Goal: Task Accomplishment & Management: Use online tool/utility

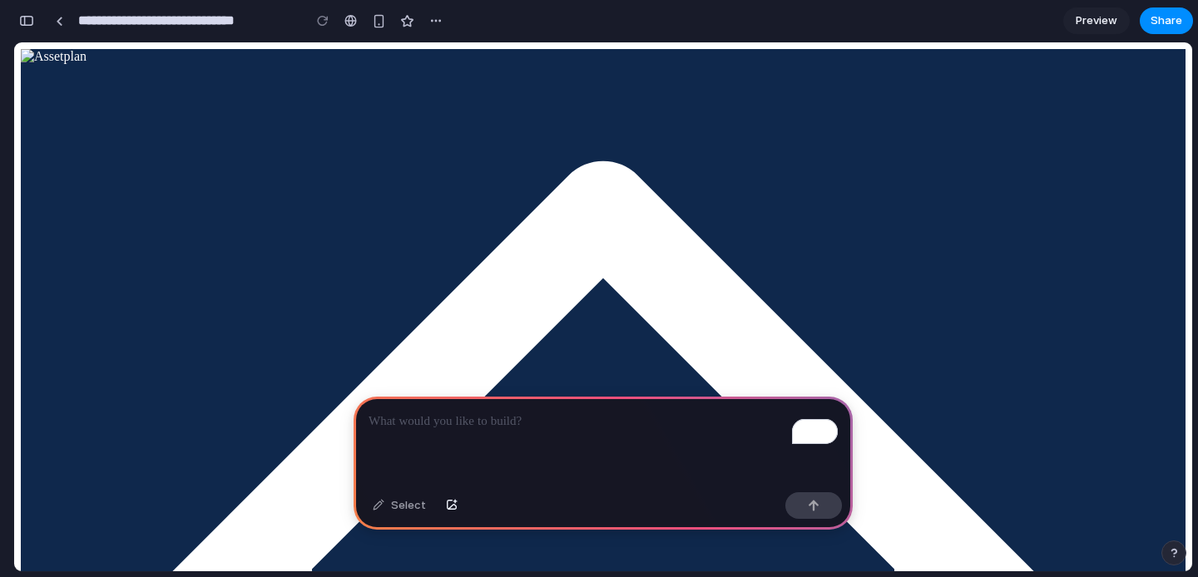
click at [215, 64] on div at bounding box center [603, 56] width 1165 height 15
click at [27, 18] on div "button" at bounding box center [26, 21] width 15 height 12
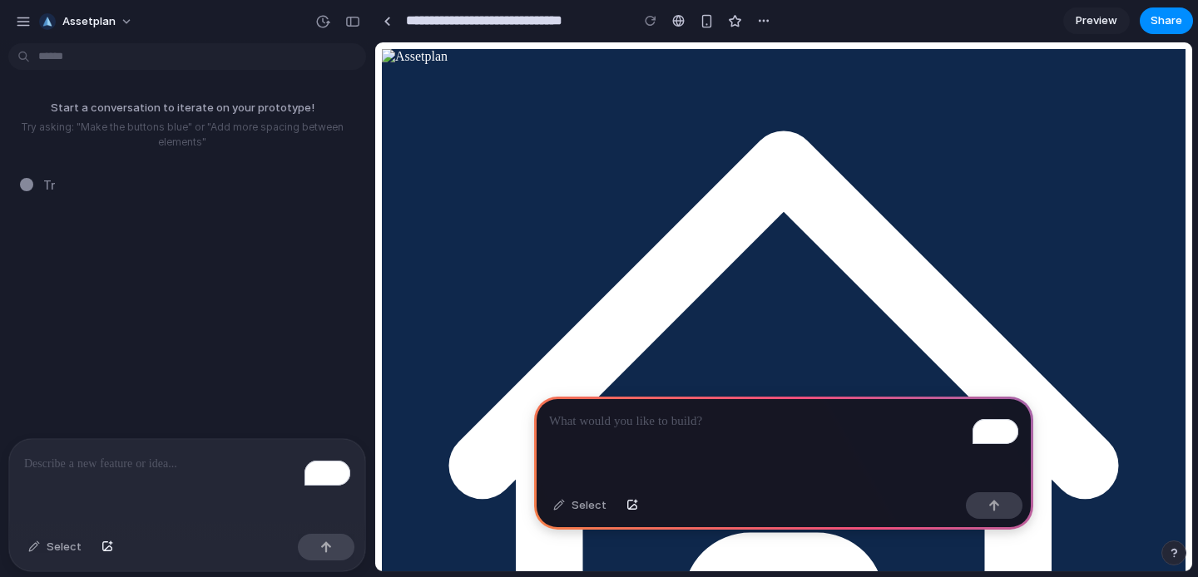
drag, startPoint x: 491, startPoint y: 79, endPoint x: 488, endPoint y: 100, distance: 21.1
click at [448, 64] on img at bounding box center [415, 56] width 66 height 15
drag, startPoint x: 520, startPoint y: 235, endPoint x: 561, endPoint y: 371, distance: 142.4
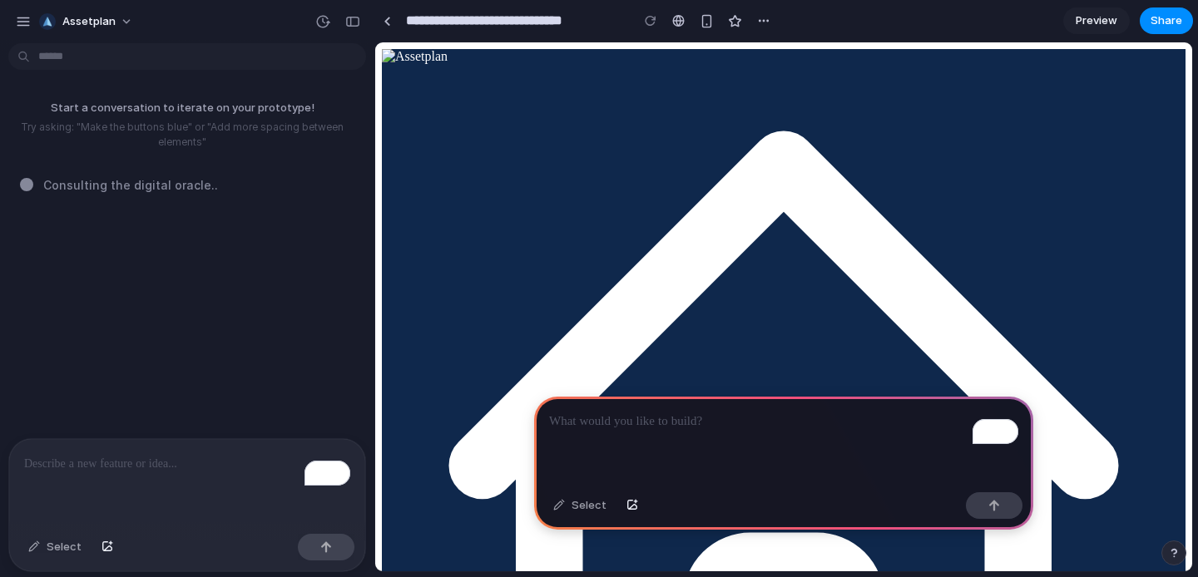
click at [42, 552] on div "Select" at bounding box center [55, 547] width 70 height 27
click at [712, 432] on div "To enrich screen reader interactions, please activate Accessibility in Grammarl…" at bounding box center [783, 441] width 499 height 89
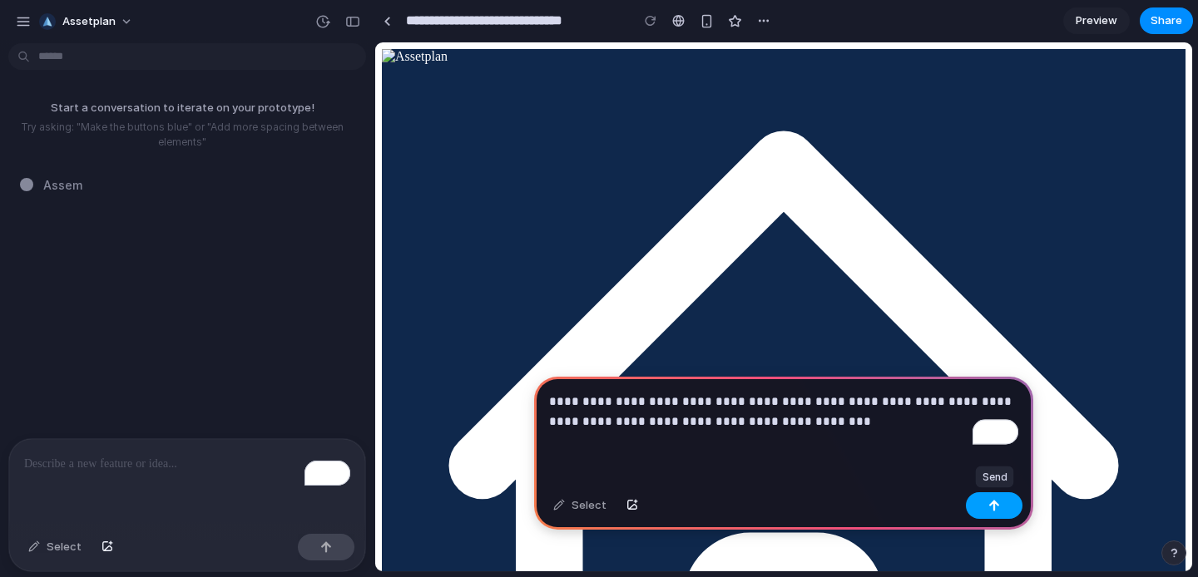
click at [990, 493] on button "button" at bounding box center [994, 506] width 57 height 27
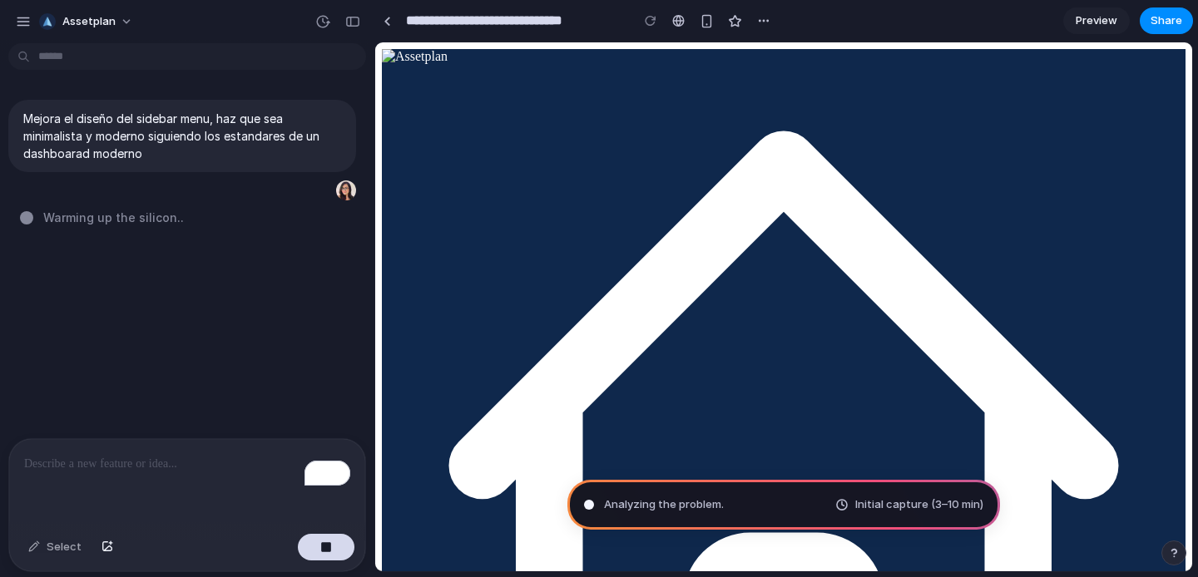
scroll to position [14, 0]
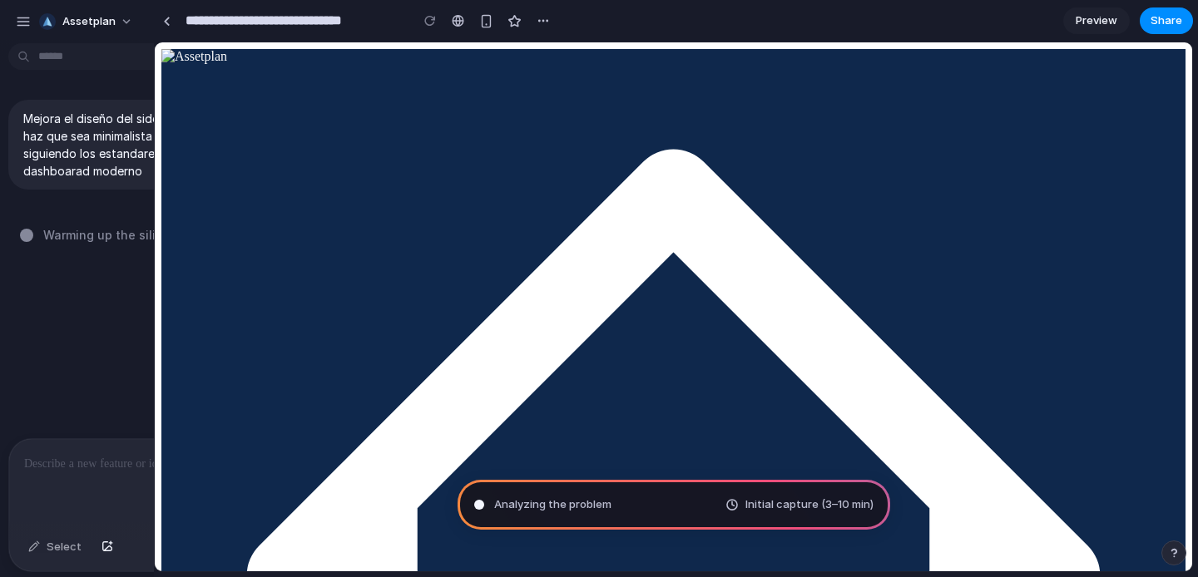
drag, startPoint x: 370, startPoint y: 181, endPoint x: 156, endPoint y: 201, distance: 215.6
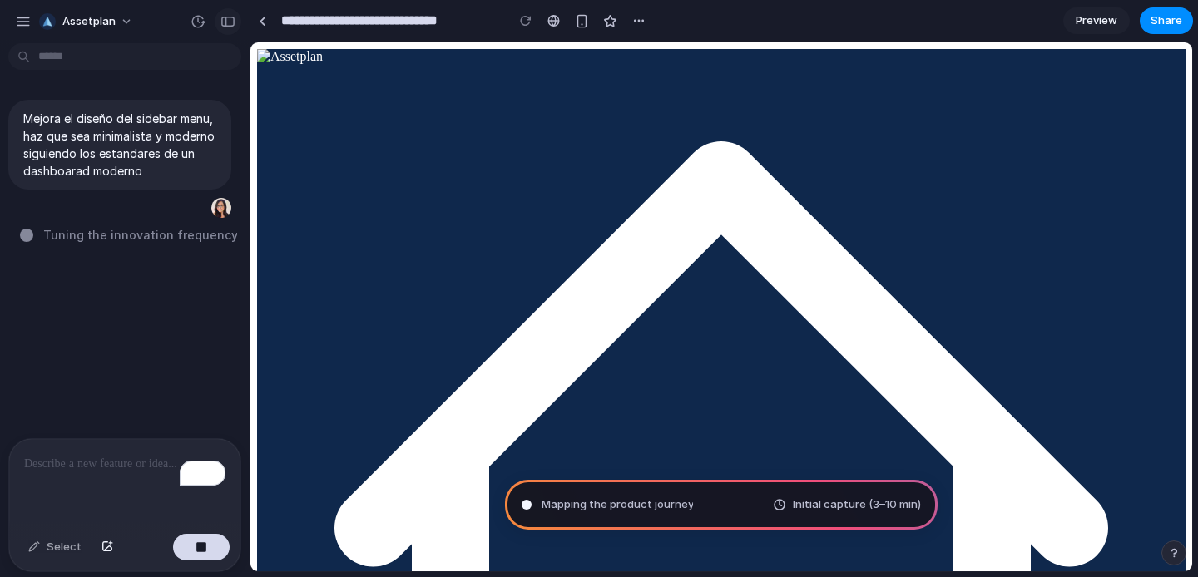
click at [230, 25] on div "button" at bounding box center [227, 22] width 15 height 12
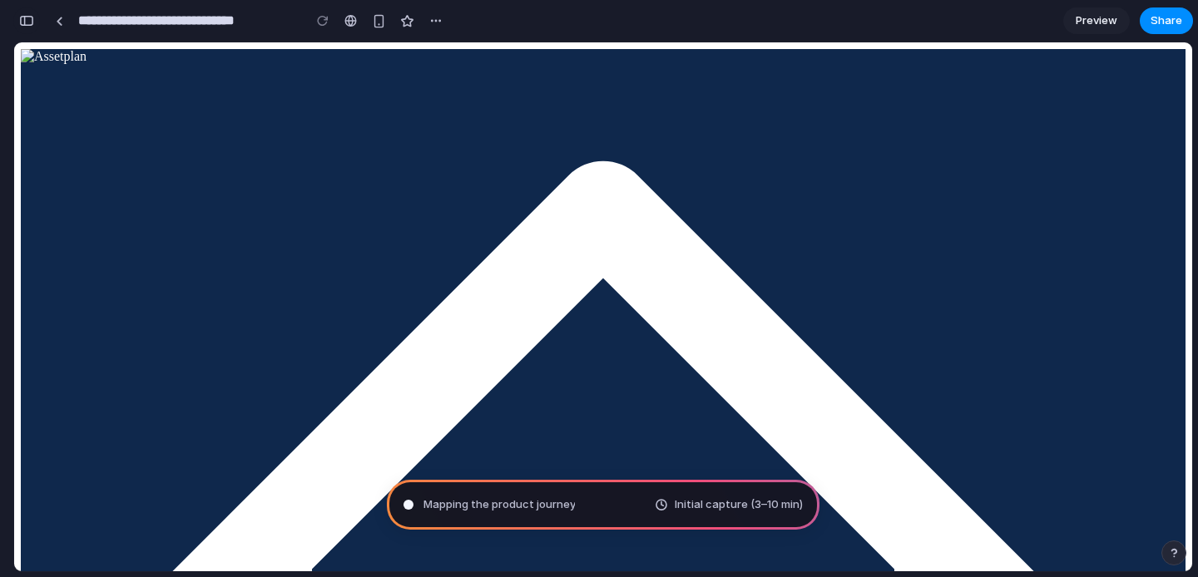
click at [30, 28] on button "button" at bounding box center [26, 20] width 27 height 27
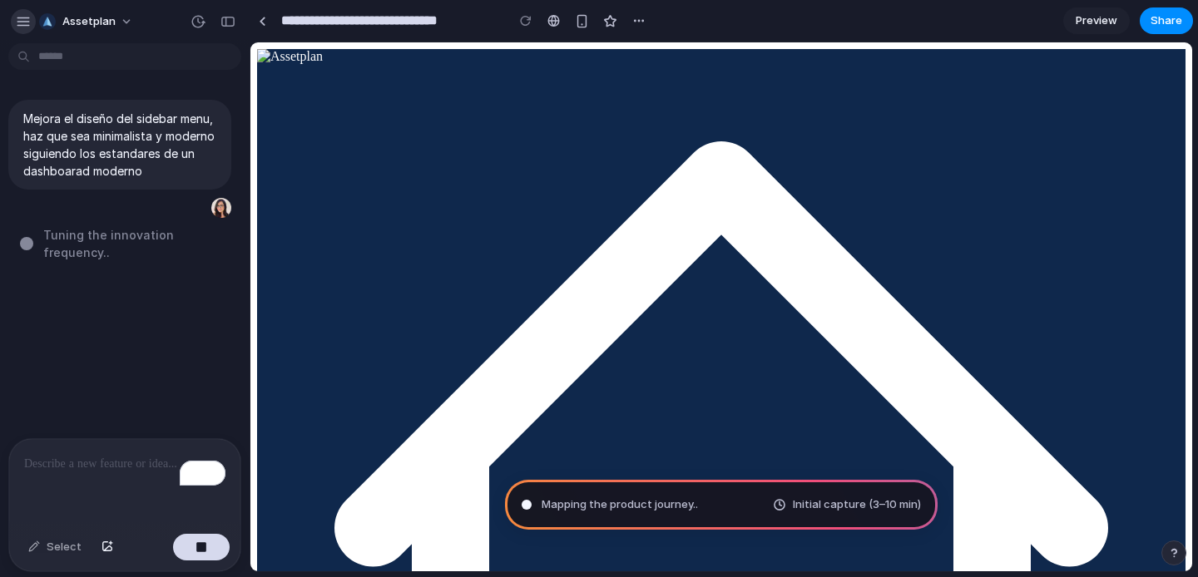
click at [19, 23] on div "button" at bounding box center [23, 21] width 15 height 15
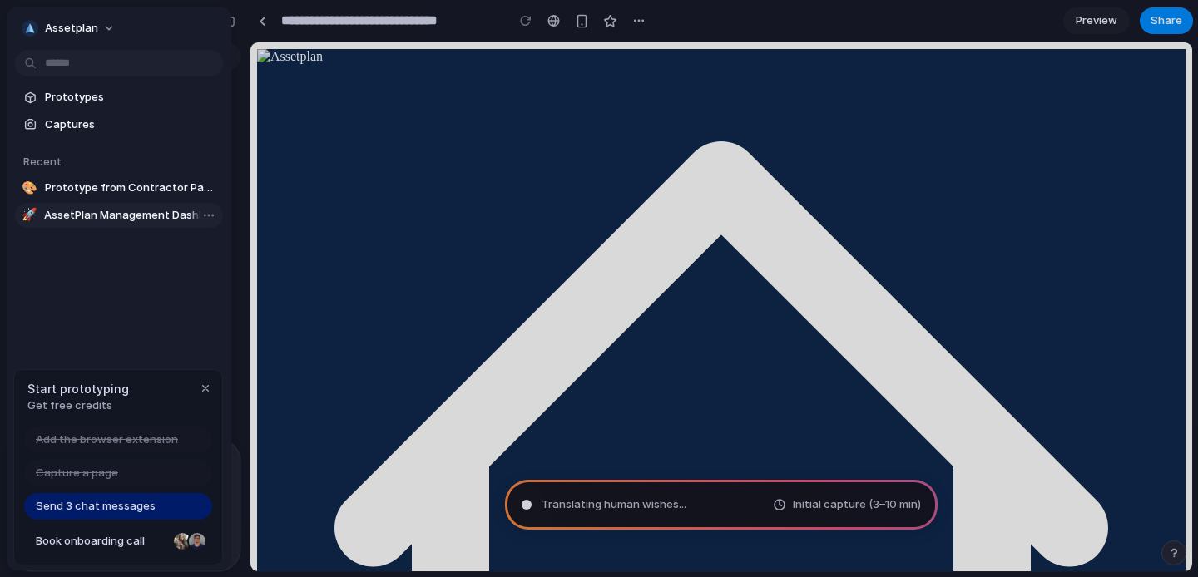
click at [176, 216] on span "AssetPlan Management Dashboard" at bounding box center [130, 215] width 172 height 17
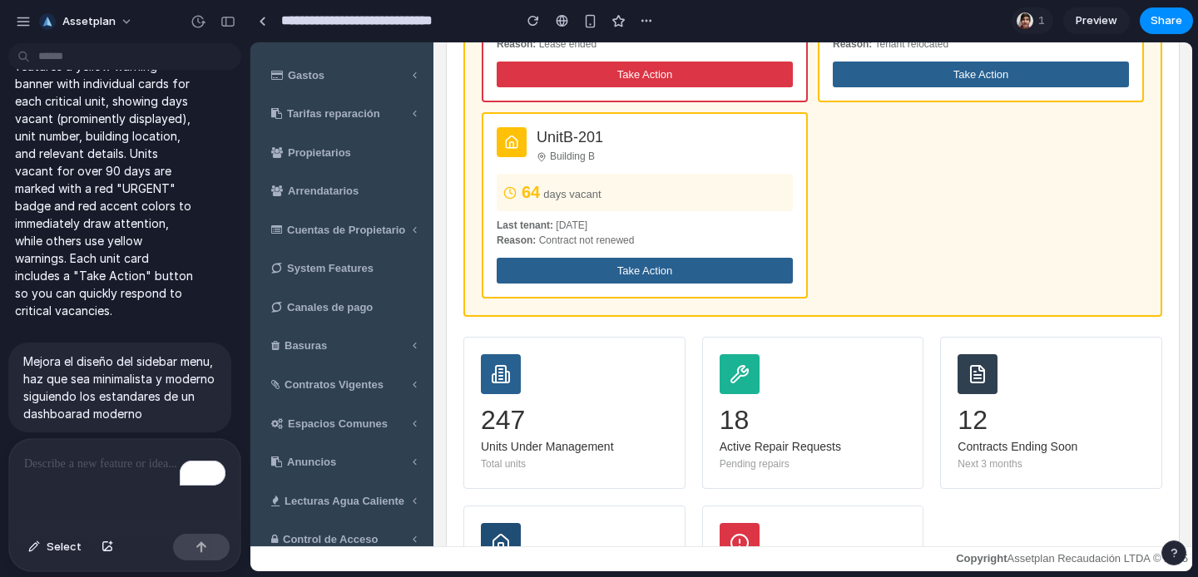
scroll to position [1062, 0]
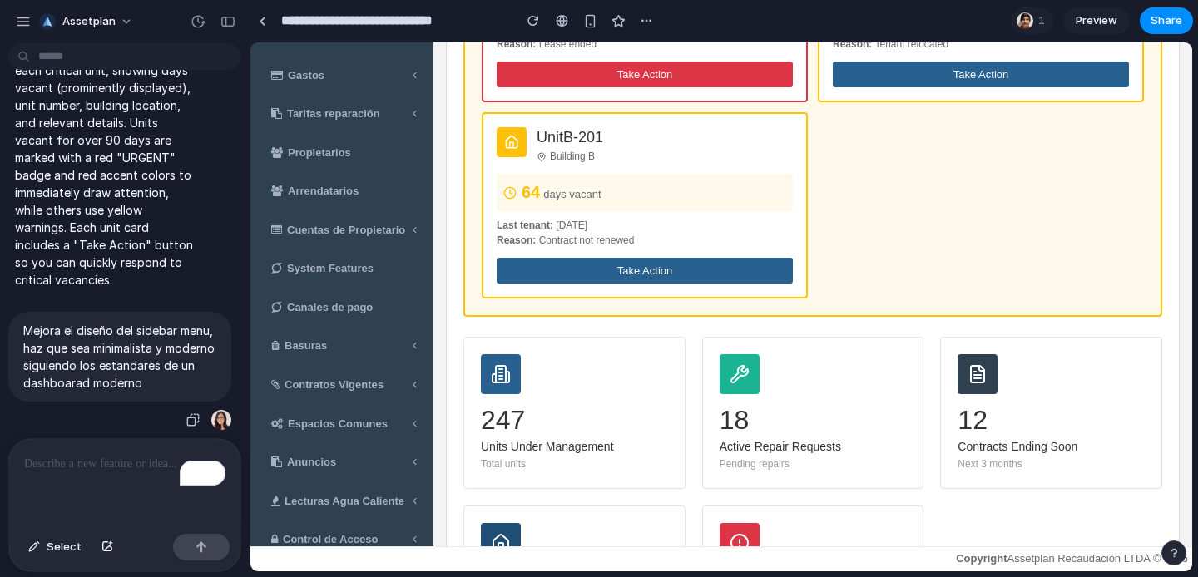
click at [223, 422] on div at bounding box center [221, 420] width 20 height 20
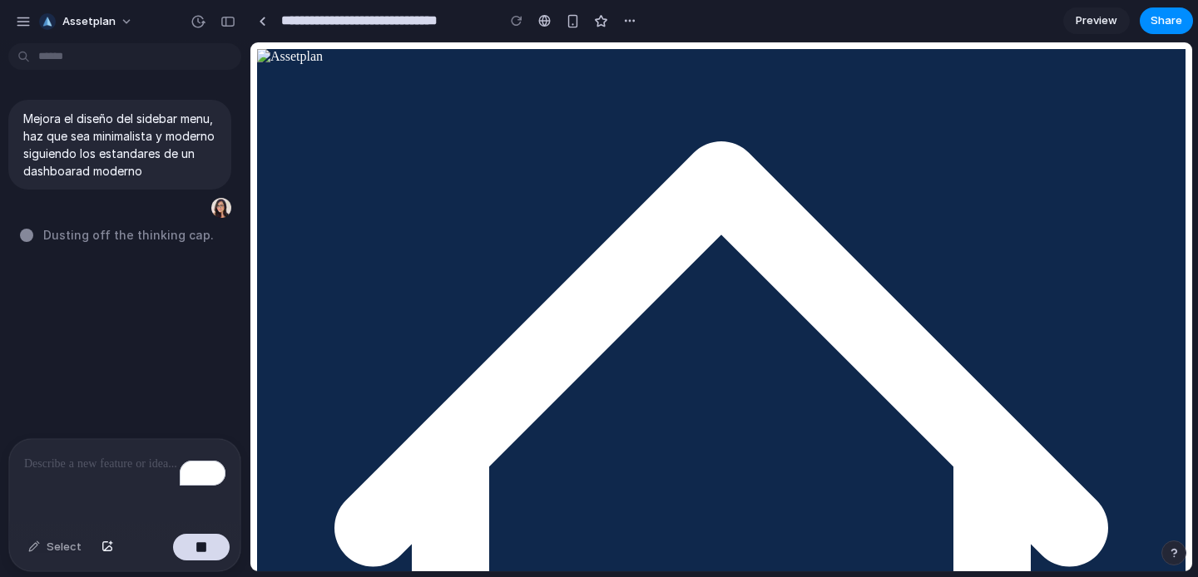
type input "**********"
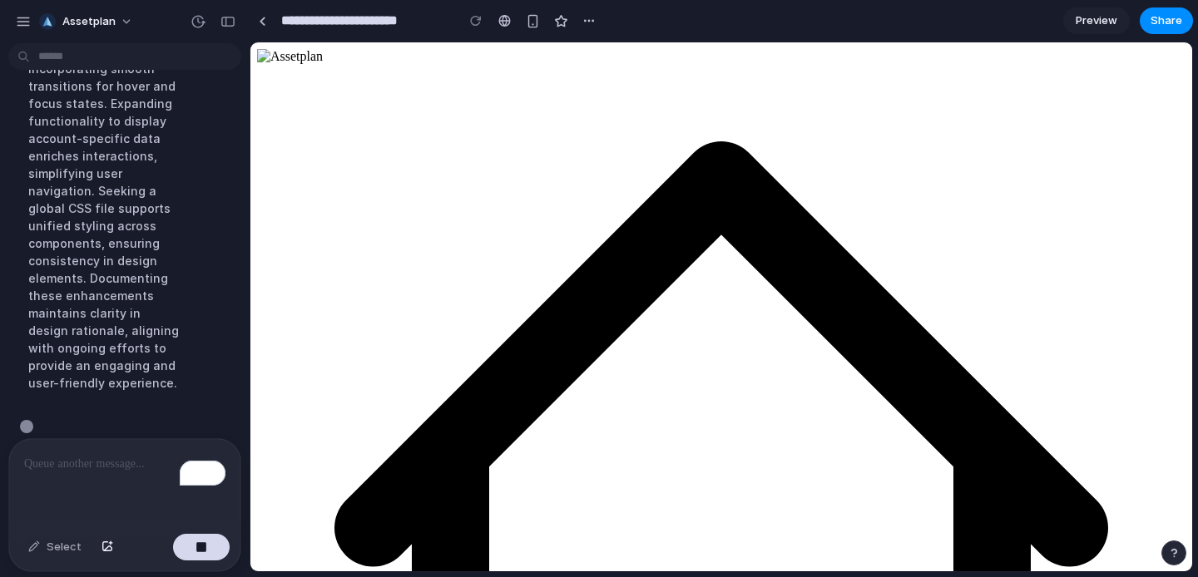
scroll to position [306, 0]
click at [103, 27] on span "Assetplan" at bounding box center [88, 21] width 53 height 17
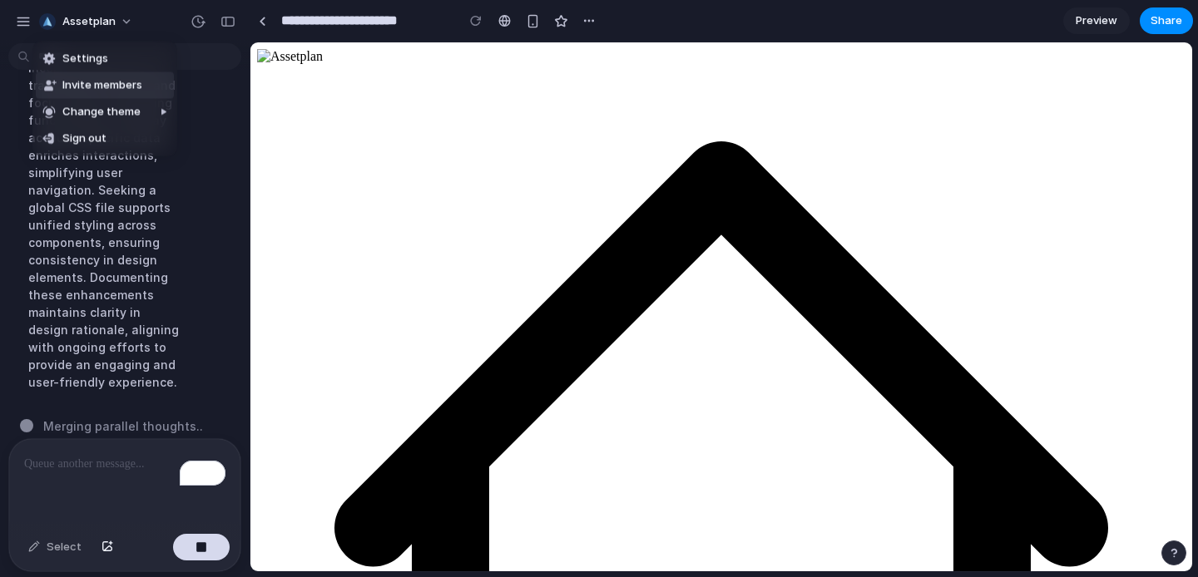
click at [121, 86] on span "Invite members" at bounding box center [102, 85] width 80 height 17
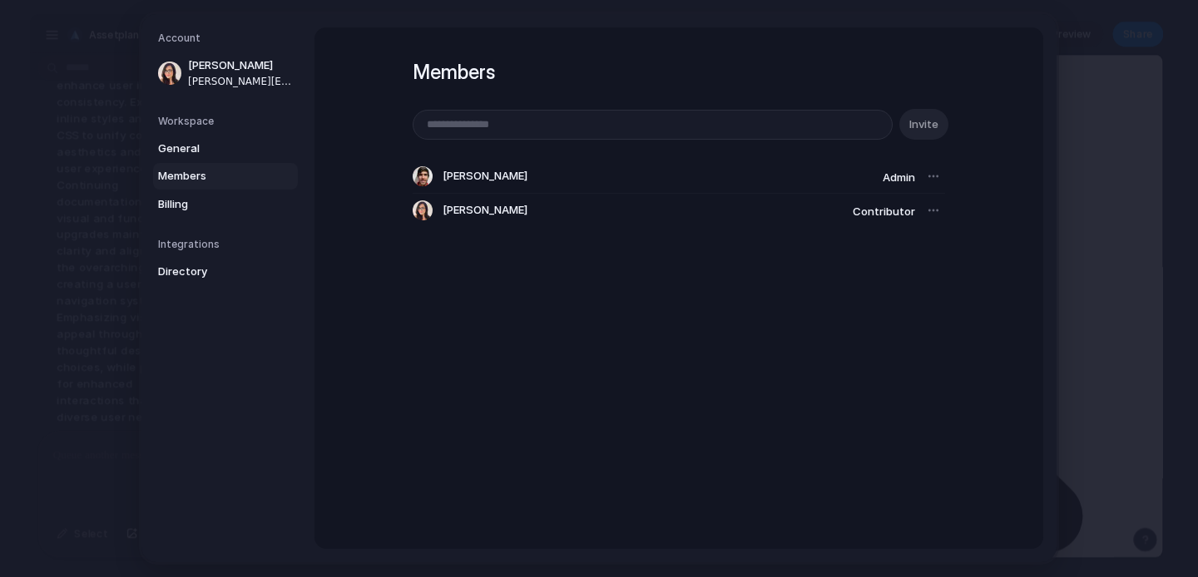
scroll to position [341, 0]
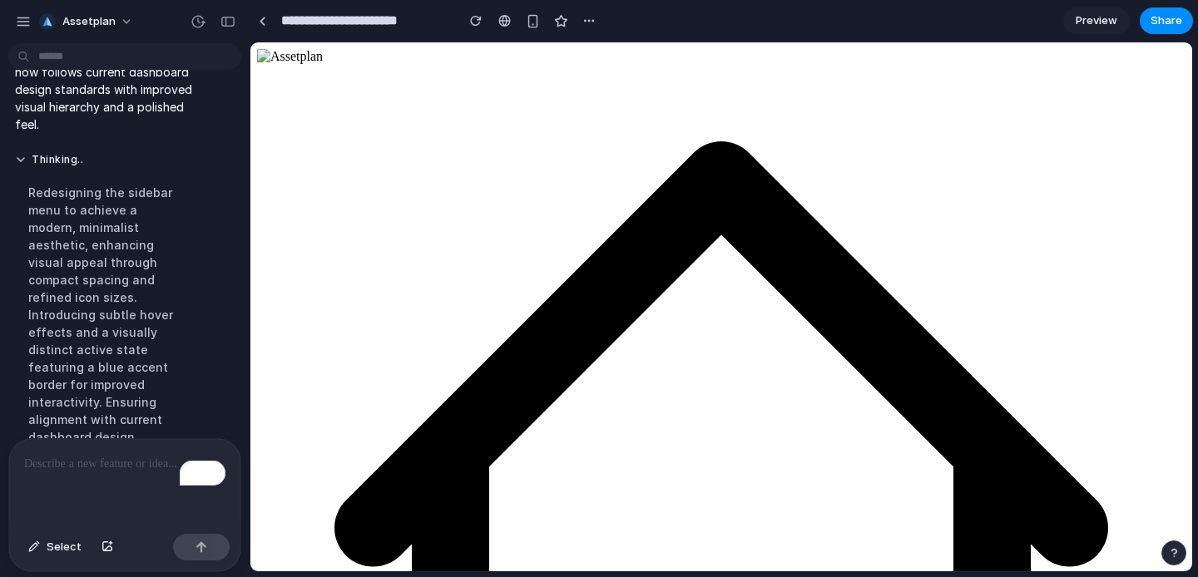
scroll to position [446, 0]
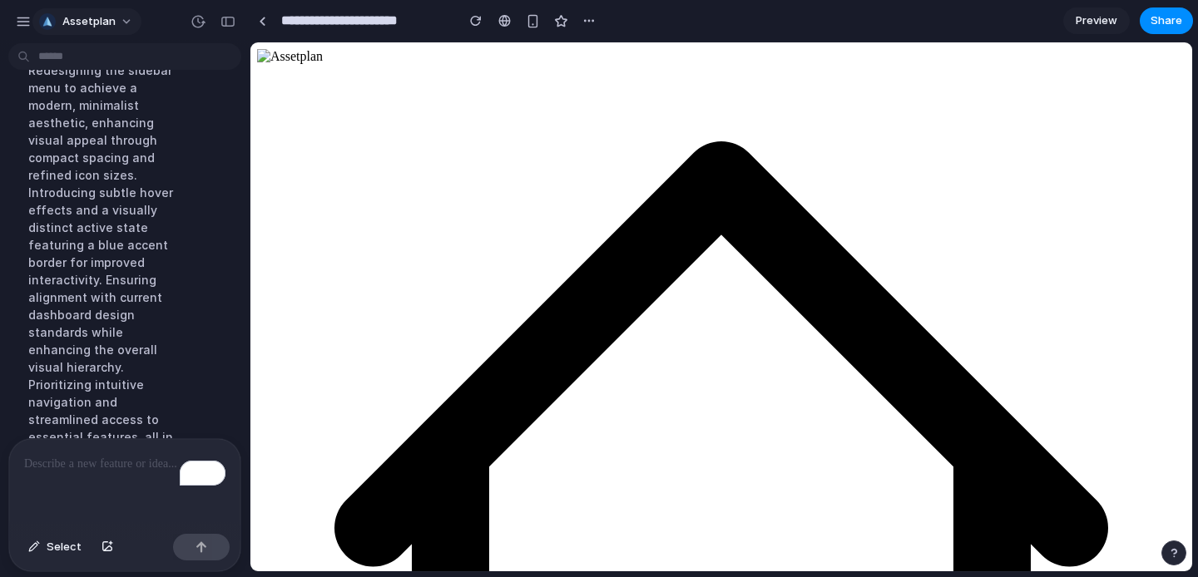
click at [79, 26] on span "Assetplan" at bounding box center [88, 21] width 53 height 17
click at [30, 26] on div "Settings Invite members Change theme Sign out" at bounding box center [599, 288] width 1198 height 577
click at [23, 23] on div "button" at bounding box center [23, 21] width 15 height 15
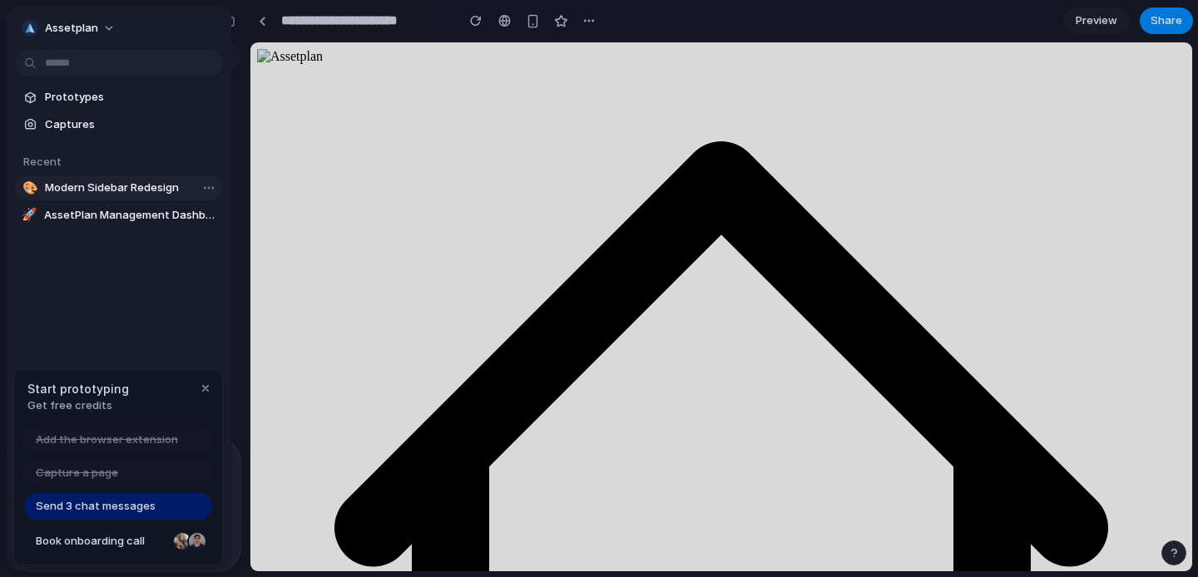
click at [132, 196] on link "🎨 Modern Sidebar Redesign" at bounding box center [119, 188] width 208 height 25
click at [209, 187] on body "Assetplan Mejora el diseño del sidebar menu, haz que sea minimalista y moderno …" at bounding box center [599, 288] width 1198 height 577
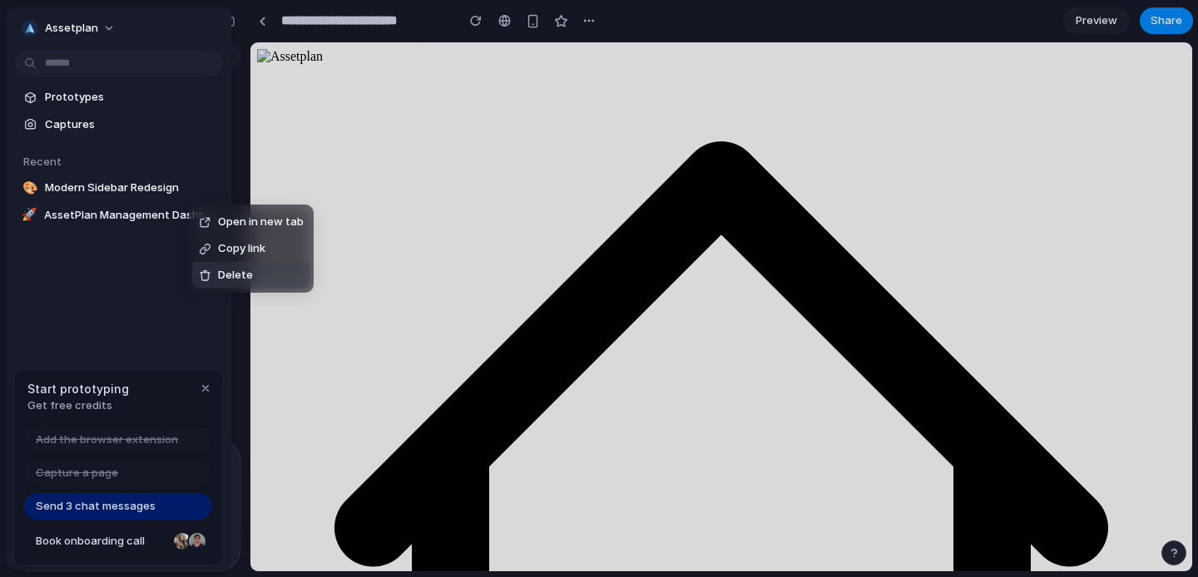
click at [233, 277] on span "Delete" at bounding box center [235, 275] width 35 height 17
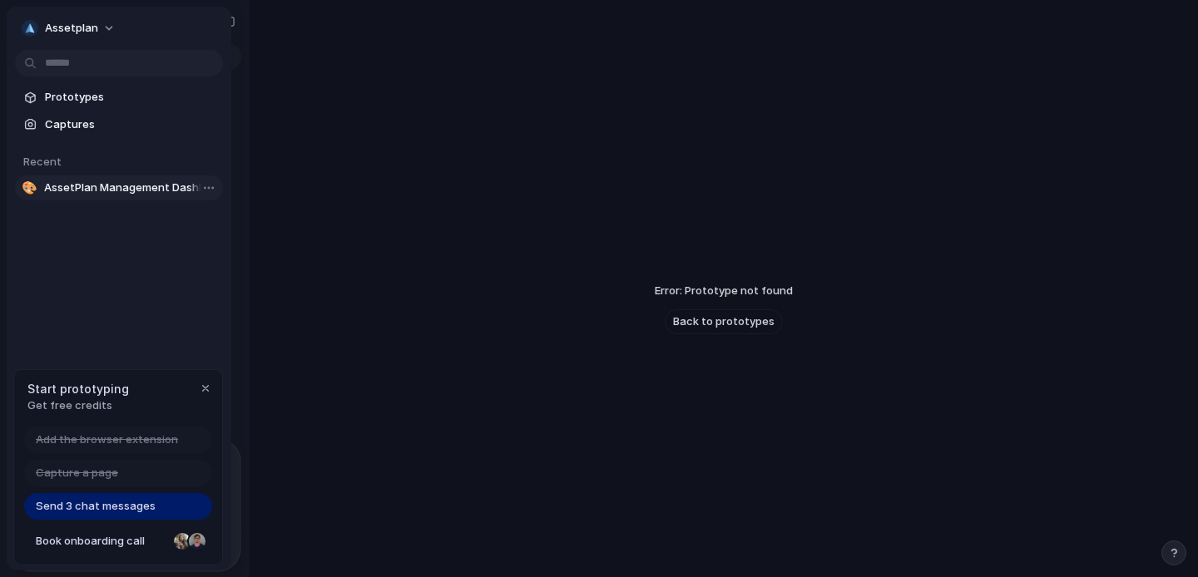
scroll to position [40, 0]
click at [137, 191] on span "AssetPlan Management Dashboard" at bounding box center [130, 188] width 172 height 17
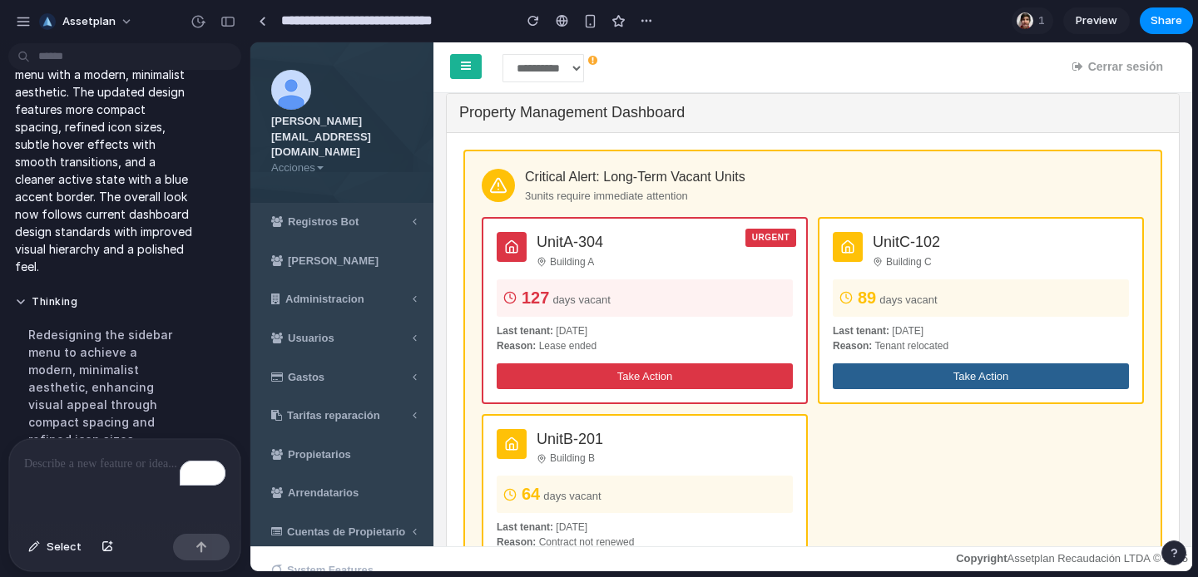
scroll to position [1719, 0]
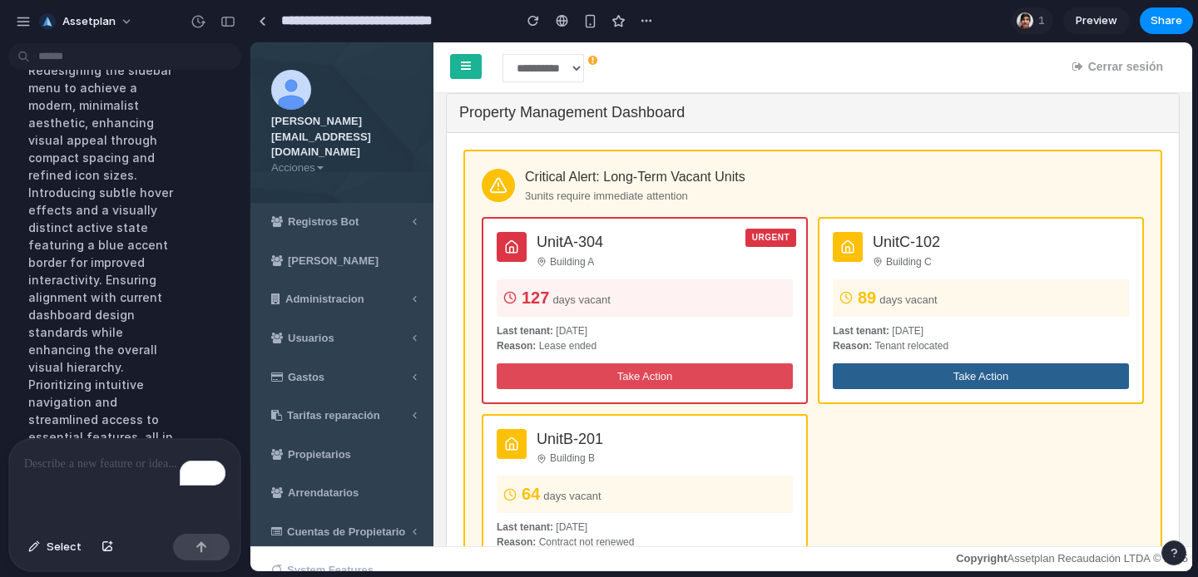
click at [686, 379] on button "Take Action" at bounding box center [645, 377] width 296 height 26
